Goal: Book appointment/travel/reservation

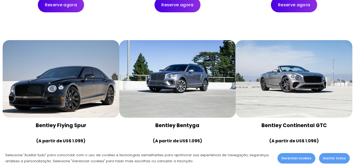
scroll to position [1208, 0]
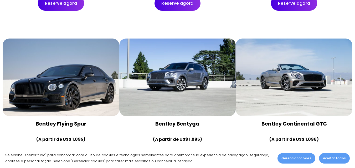
click at [259, 61] on div at bounding box center [294, 78] width 117 height 78
click at [291, 88] on div at bounding box center [294, 78] width 117 height 78
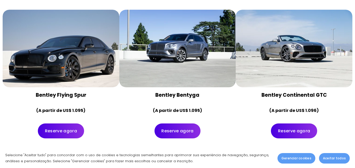
scroll to position [1234, 0]
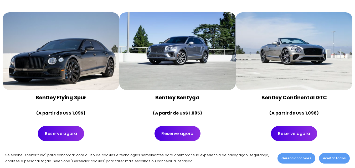
click at [290, 126] on link "Reserve agora" at bounding box center [294, 133] width 46 height 15
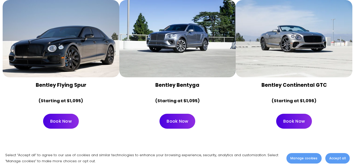
scroll to position [1229, 0]
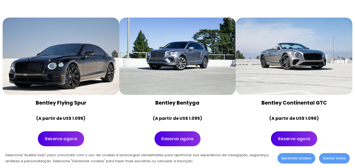
click at [283, 39] on div at bounding box center [294, 57] width 117 height 78
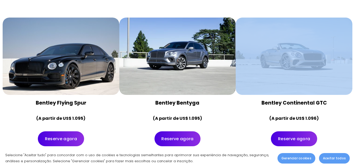
click at [283, 39] on div at bounding box center [294, 57] width 117 height 78
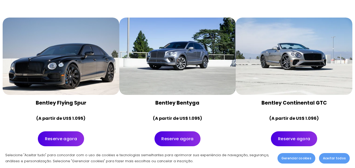
click at [292, 100] on font "Bentley Continental GTC" at bounding box center [293, 103] width 65 height 7
click at [290, 43] on div at bounding box center [294, 57] width 117 height 78
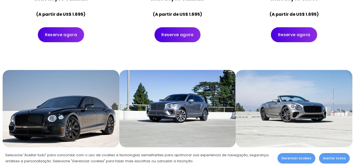
click at [282, 73] on div at bounding box center [294, 109] width 117 height 78
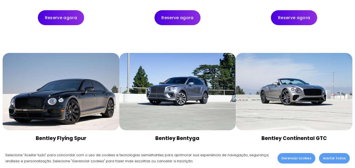
scroll to position [1203, 0]
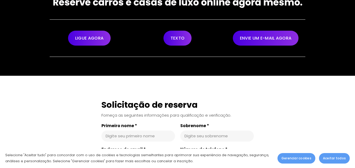
scroll to position [26, 0]
